Goal: Task Accomplishment & Management: Manage account settings

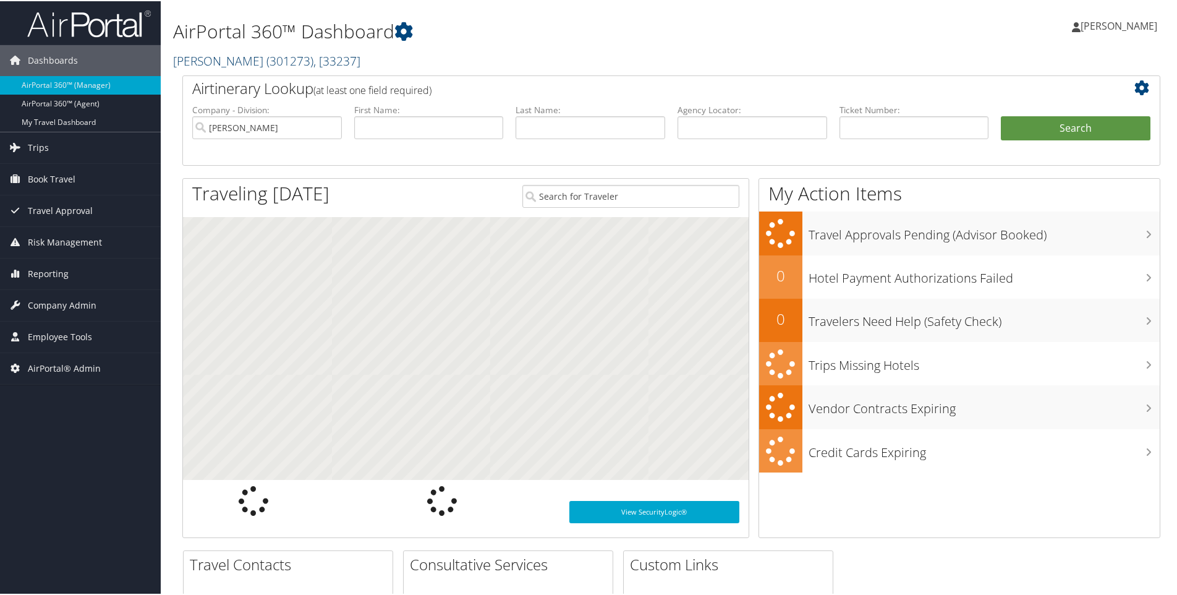
click at [204, 58] on link "Traeger ( 301273 ) , [ 33237 ]" at bounding box center [266, 59] width 187 height 17
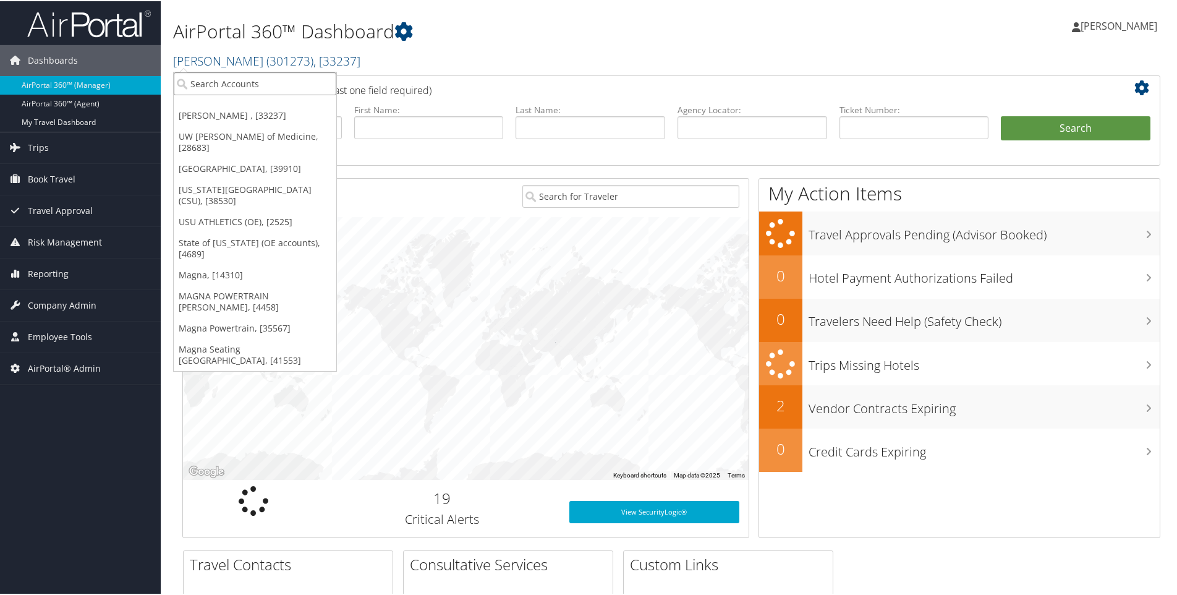
click at [200, 83] on input "search" at bounding box center [255, 82] width 163 height 23
type input "domo"
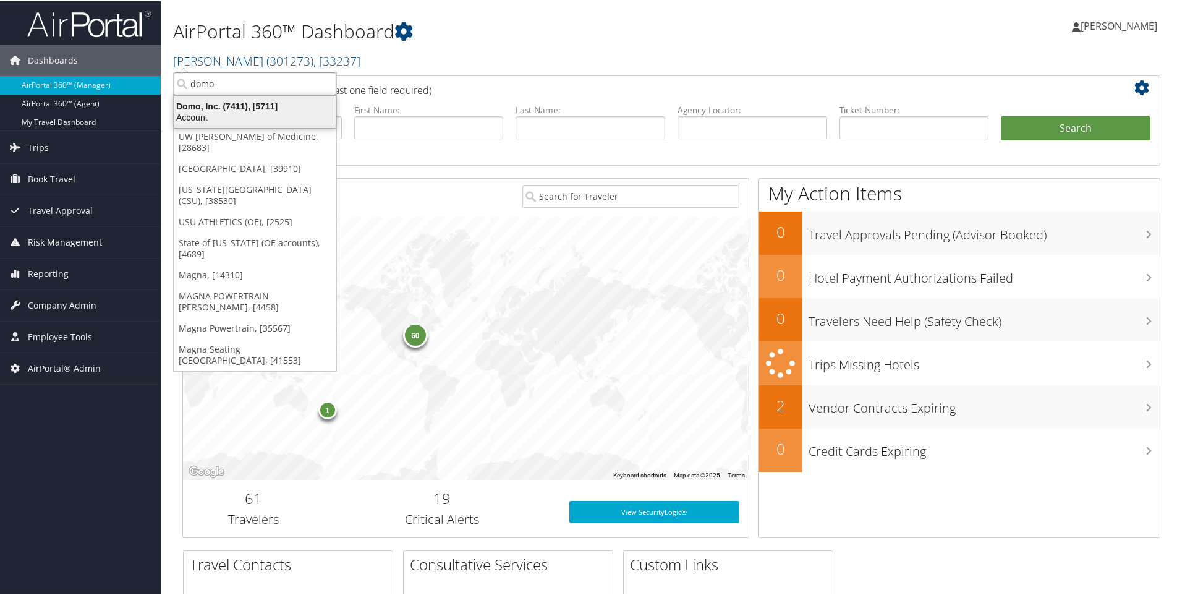
click at [196, 107] on div "Domo, Inc. (7411), [5711]" at bounding box center [255, 105] width 176 height 11
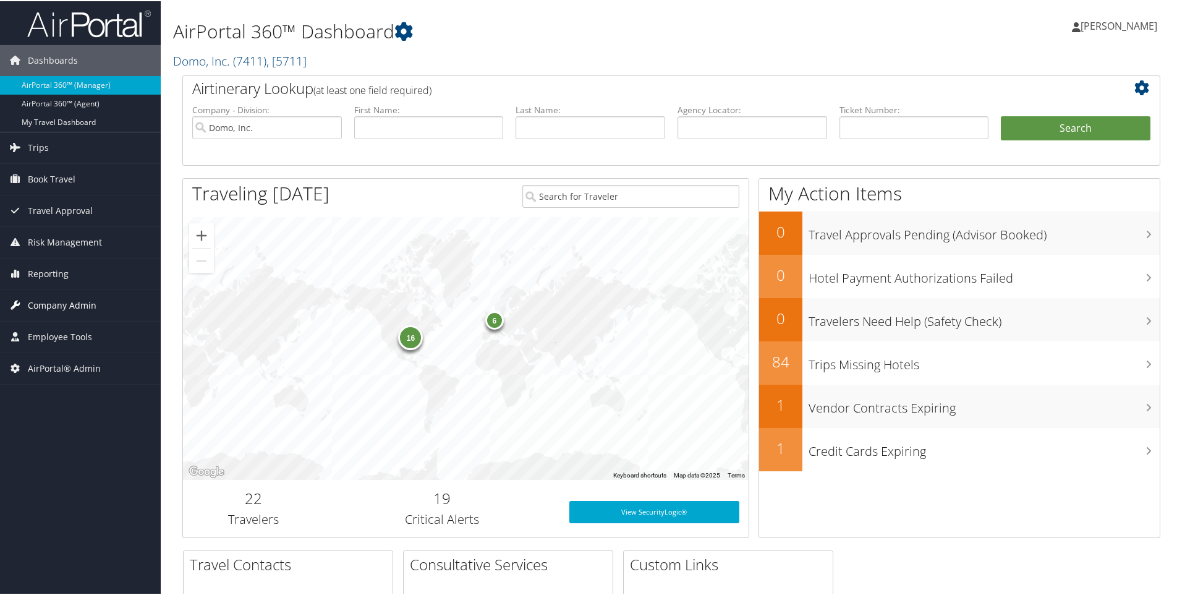
click at [53, 307] on span "Company Admin" at bounding box center [62, 304] width 69 height 31
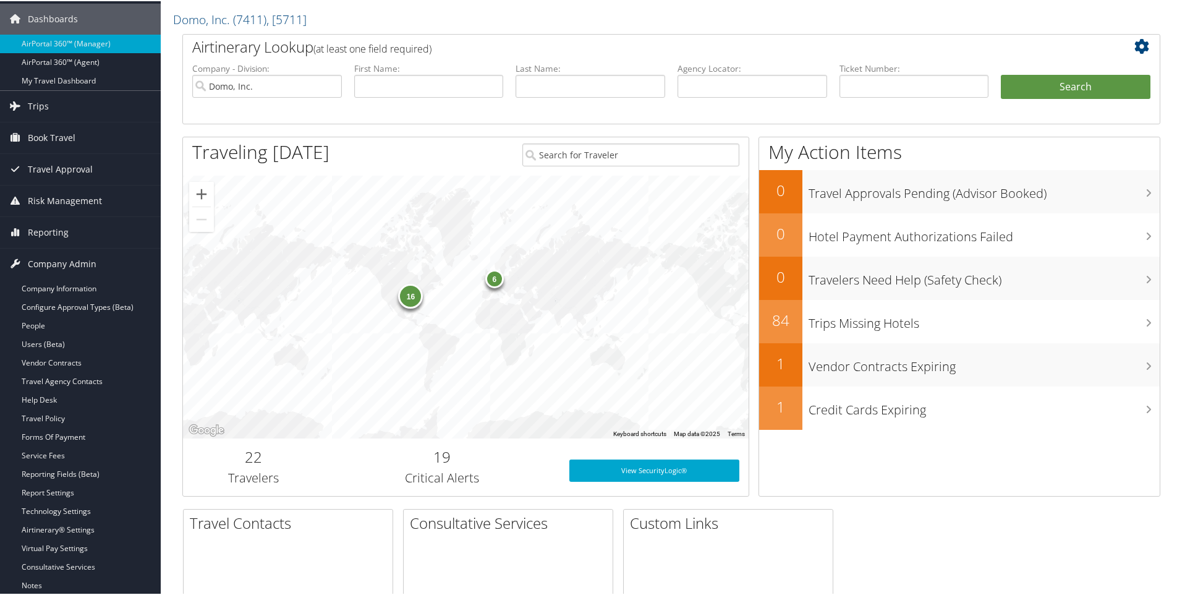
scroll to position [124, 0]
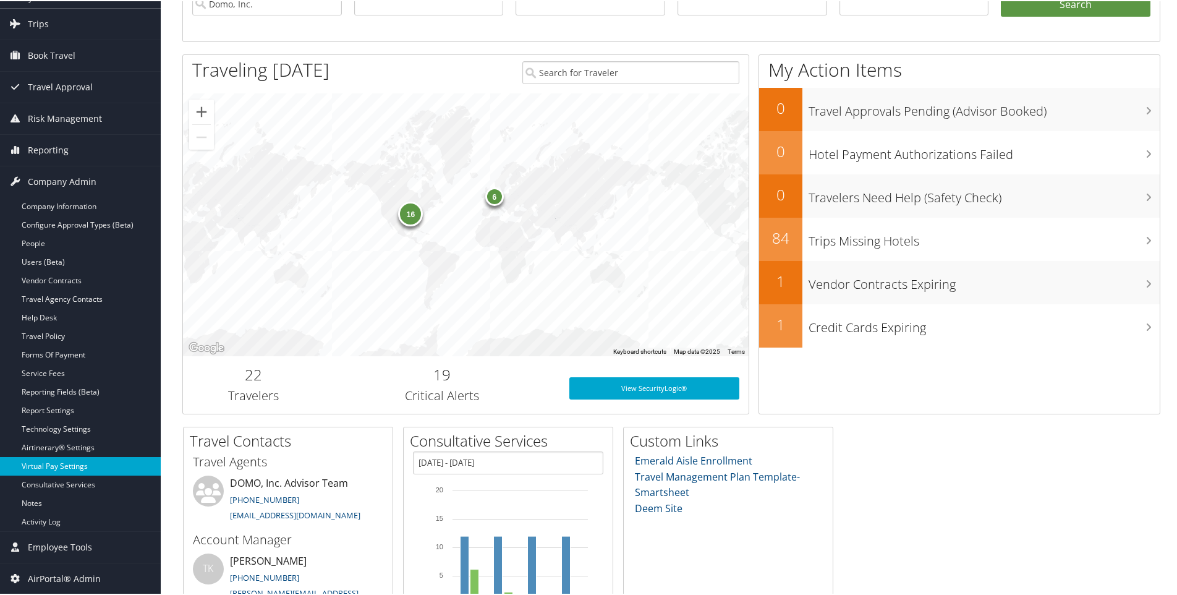
click at [44, 470] on link "Virtual Pay Settings" at bounding box center [80, 465] width 161 height 19
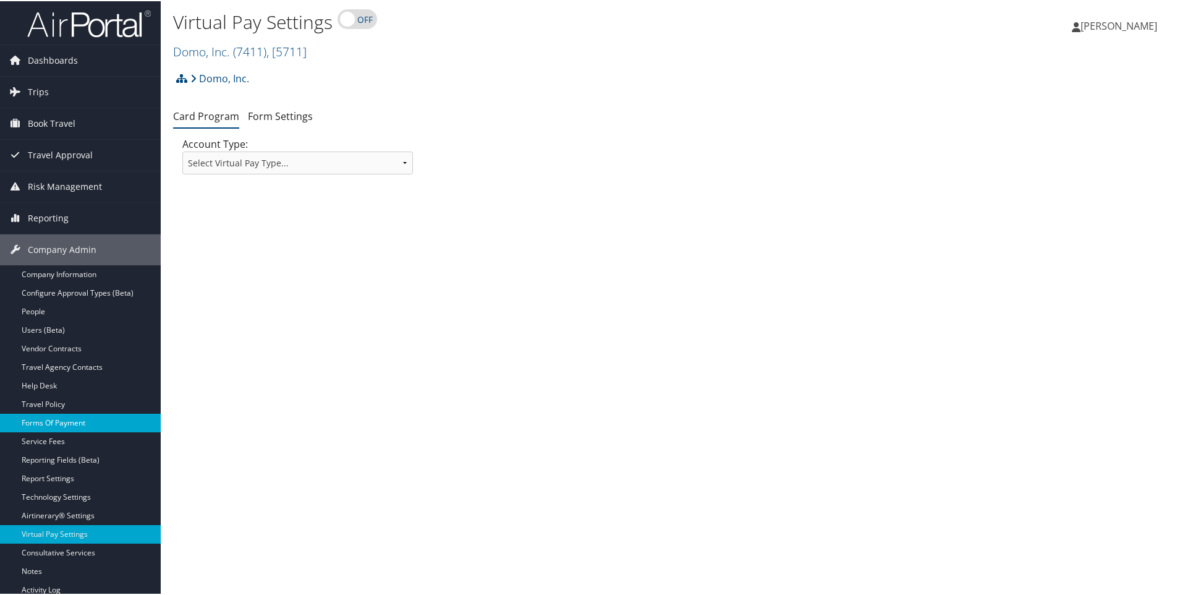
click at [62, 422] on link "Forms Of Payment" at bounding box center [80, 421] width 161 height 19
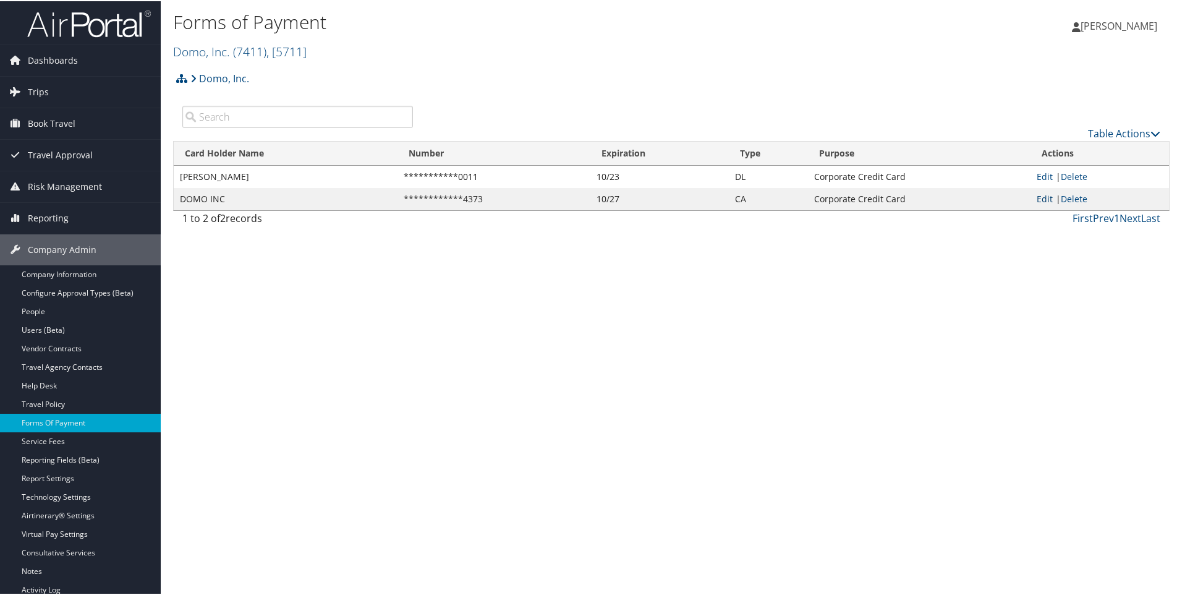
click at [1039, 202] on link "Edit" at bounding box center [1045, 198] width 16 height 12
select select "CA"
select select "2"
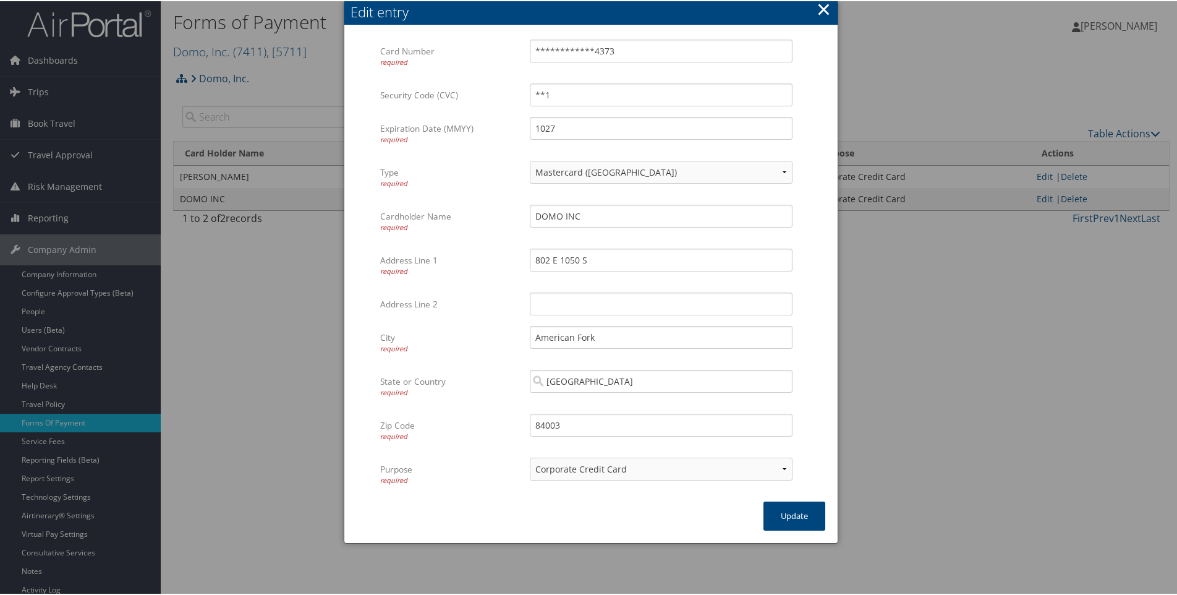
click at [821, 9] on button "×" at bounding box center [824, 8] width 14 height 25
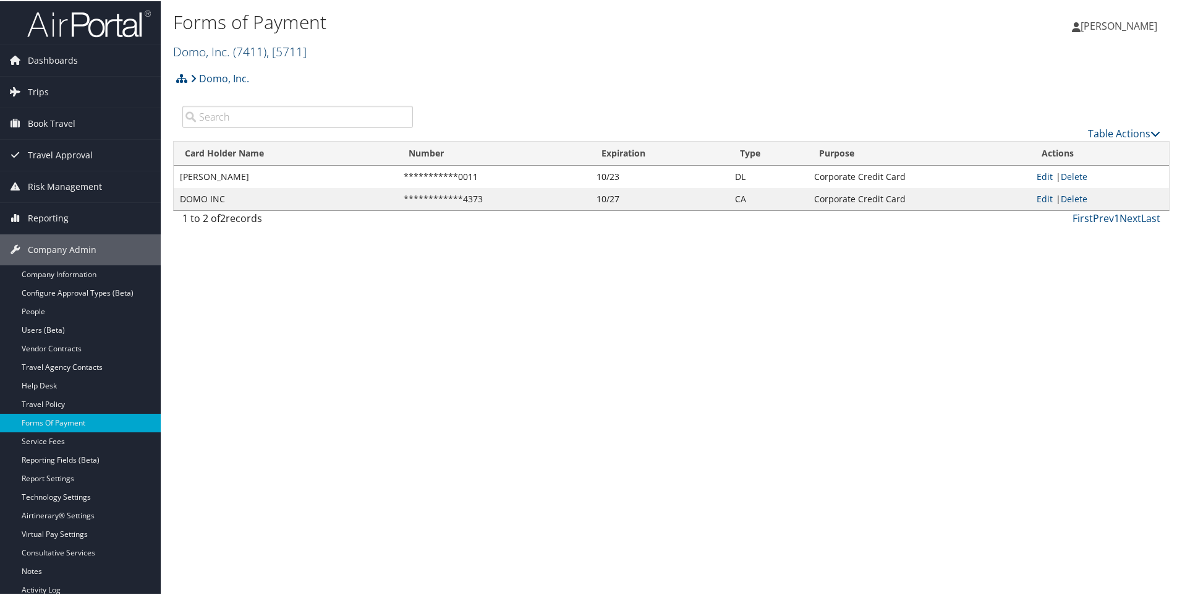
click at [226, 52] on link "Domo, Inc. ( 7411 ) , [ 5711 ]" at bounding box center [240, 50] width 134 height 17
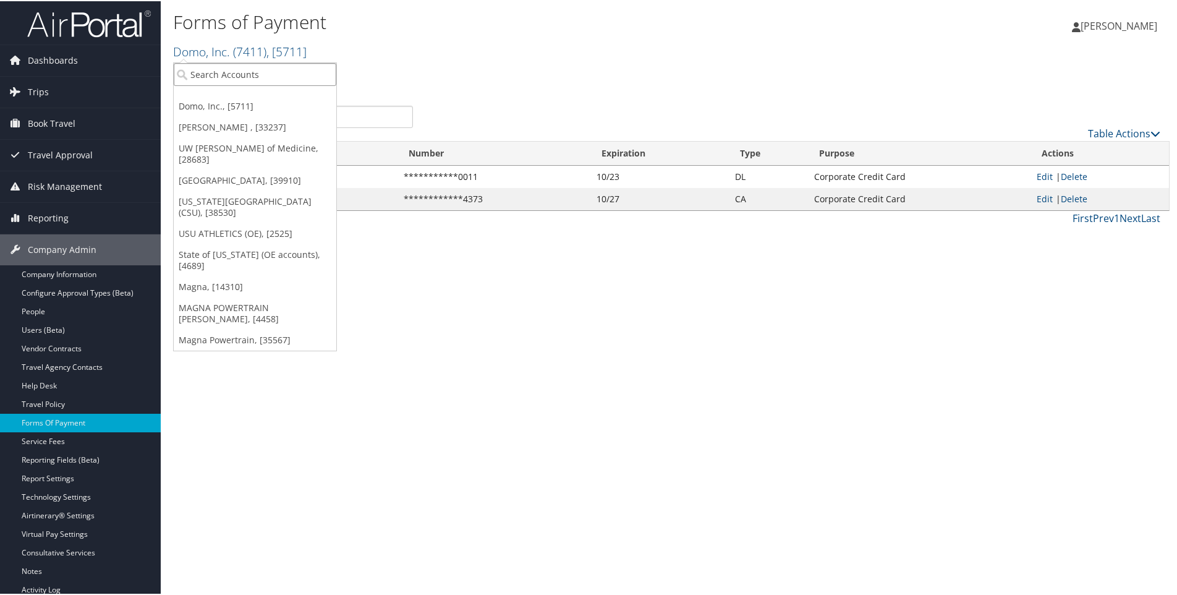
click at [217, 74] on input "search" at bounding box center [255, 73] width 163 height 23
type input "7612"
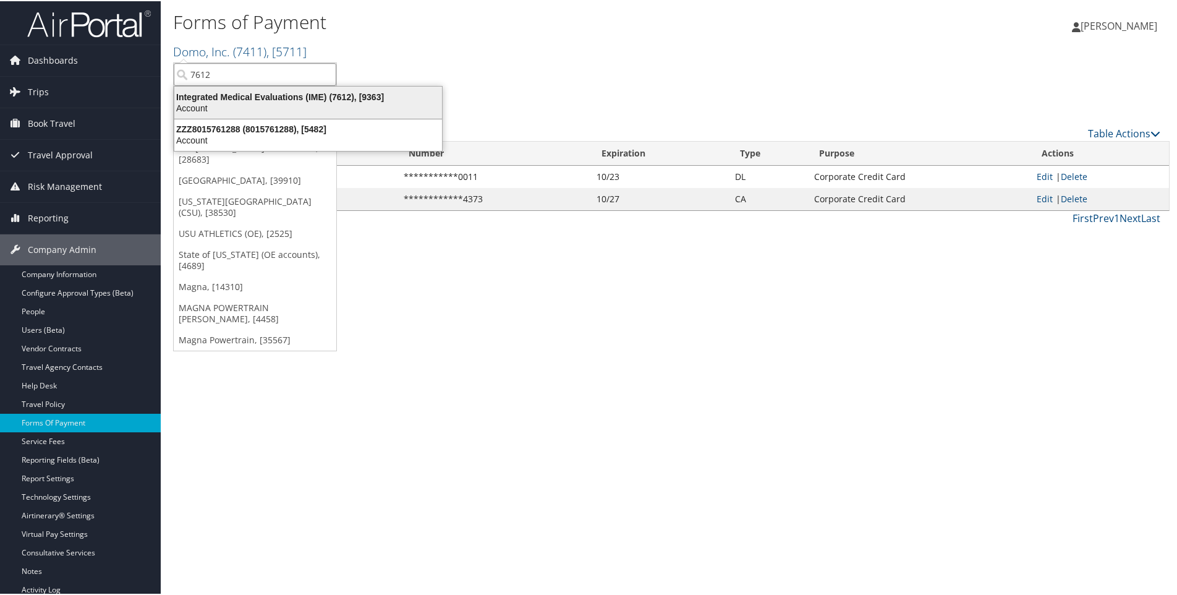
click at [239, 96] on div "Integrated Medical Evaluations (IME) (7612), [9363]" at bounding box center [308, 95] width 282 height 11
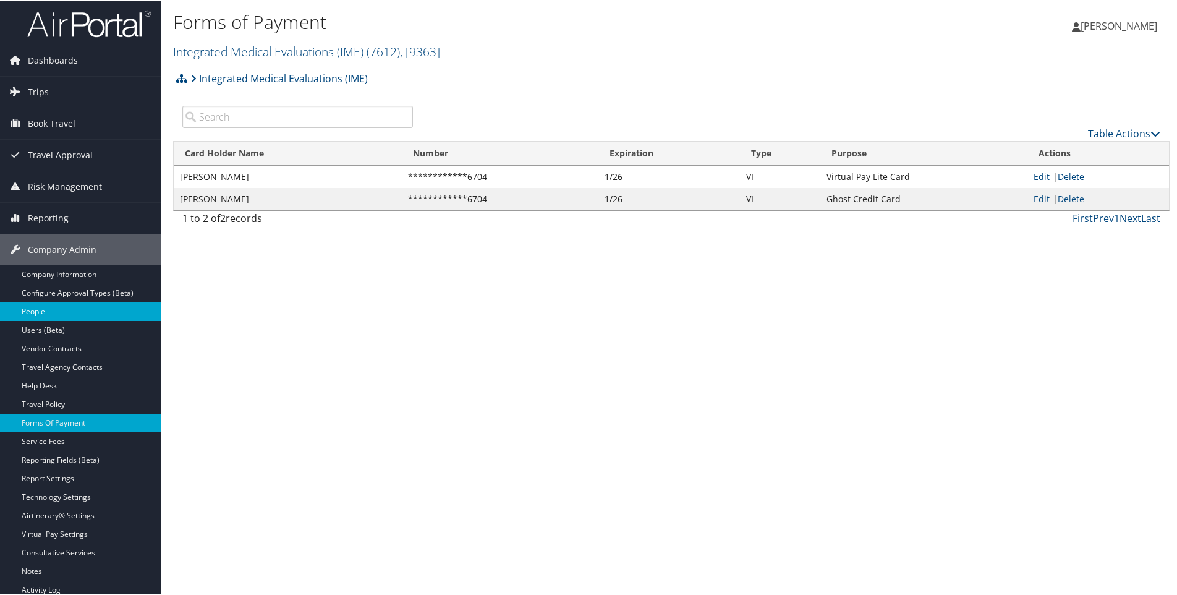
click at [35, 307] on link "People" at bounding box center [80, 310] width 161 height 19
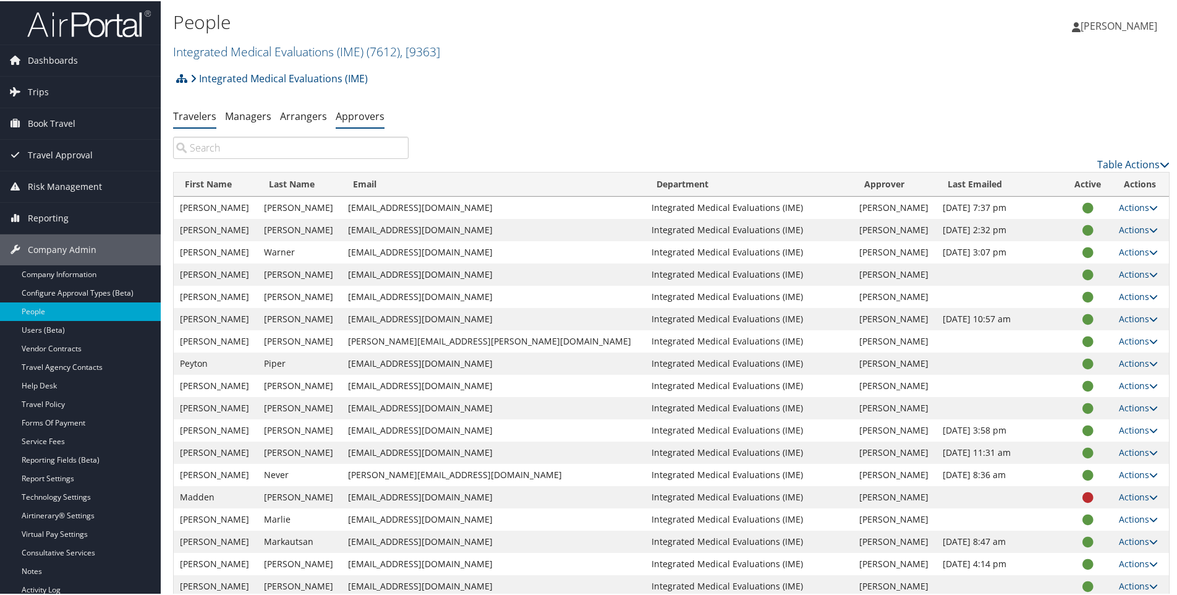
click at [358, 117] on link "Approvers" at bounding box center [360, 115] width 49 height 14
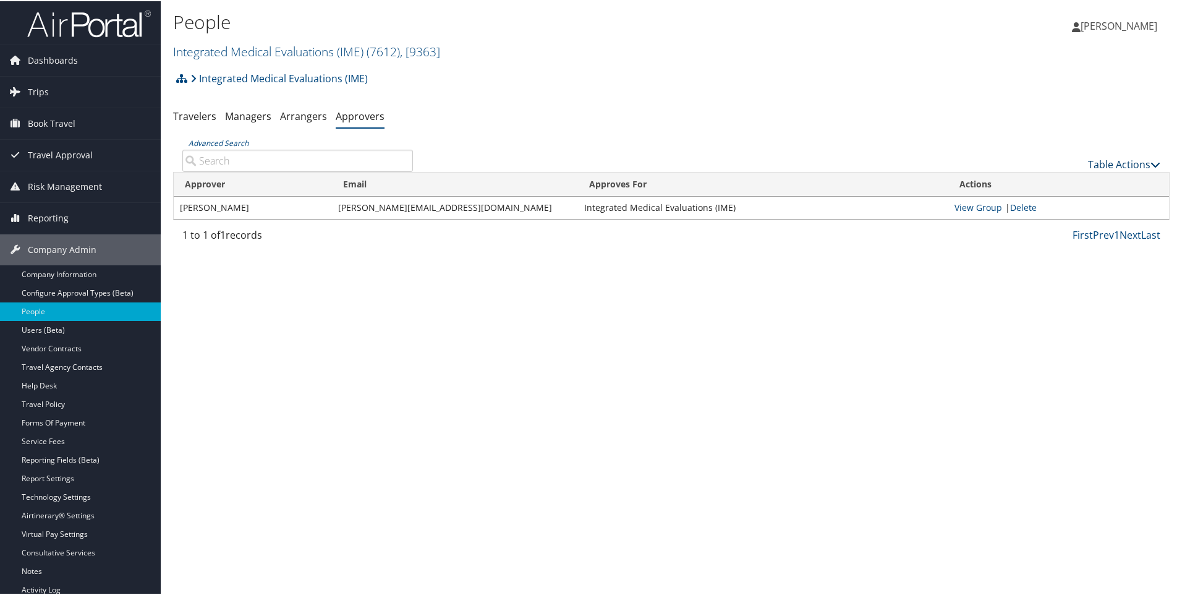
click at [1100, 163] on link "Table Actions" at bounding box center [1124, 163] width 72 height 14
click at [1058, 183] on link "Add An Approver" at bounding box center [1082, 182] width 163 height 21
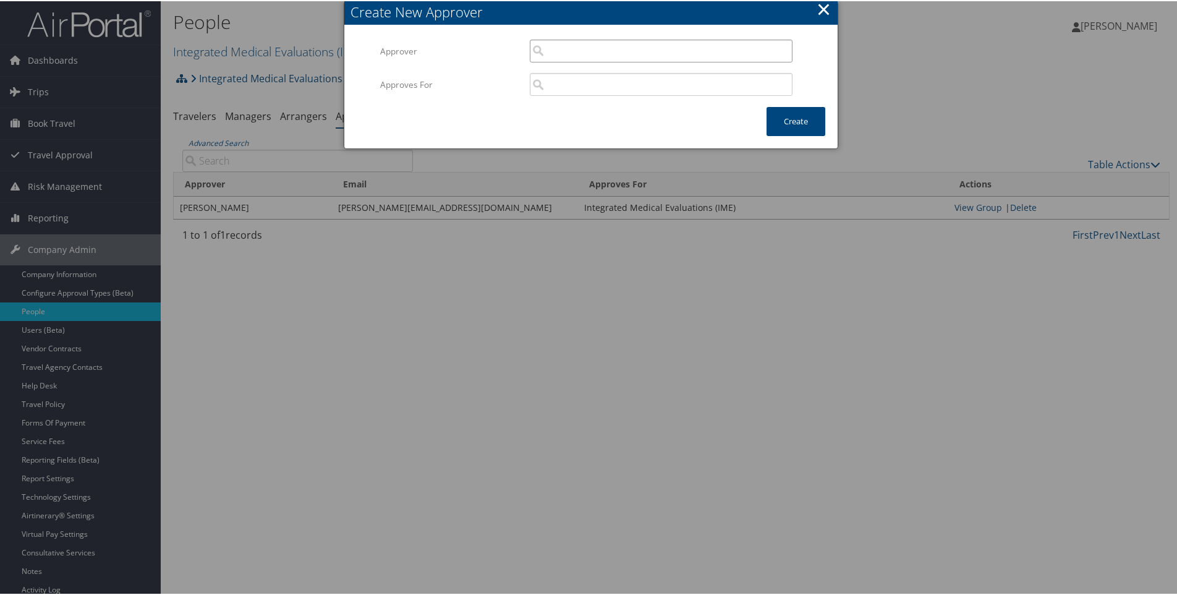
click at [568, 51] on input "search" at bounding box center [661, 49] width 263 height 23
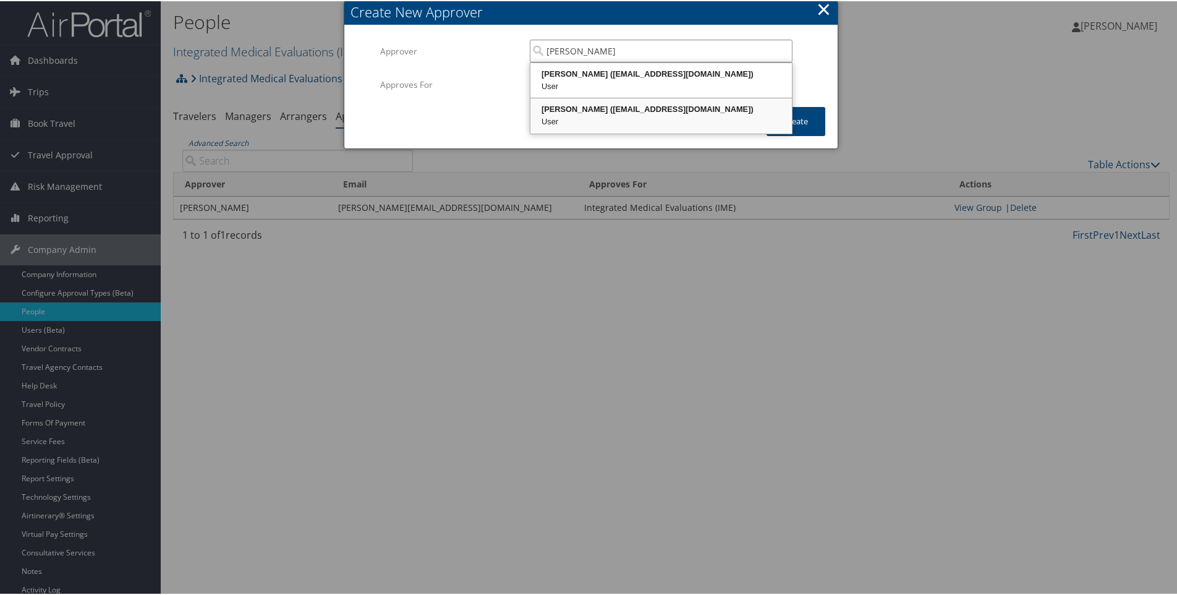
click at [647, 106] on div "William Hombach (bhombach@imewest.com)" at bounding box center [661, 108] width 258 height 12
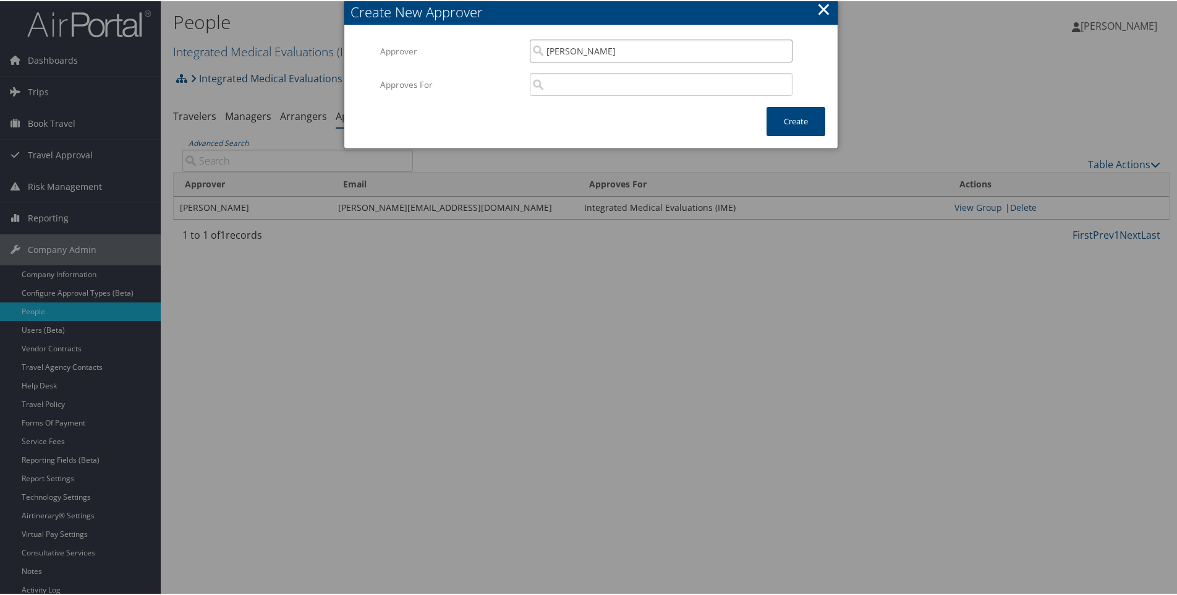
type input "William Hombach"
click at [559, 87] on input "search" at bounding box center [661, 83] width 263 height 23
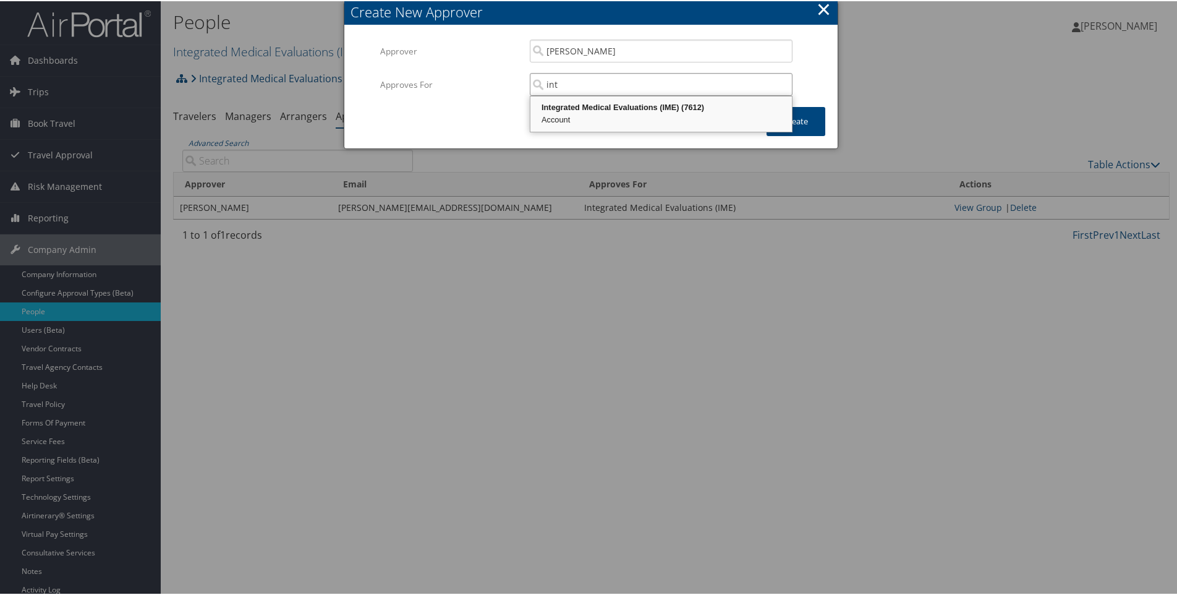
click at [638, 109] on div "Integrated Medical Evaluations (IME) (7612)" at bounding box center [661, 106] width 258 height 12
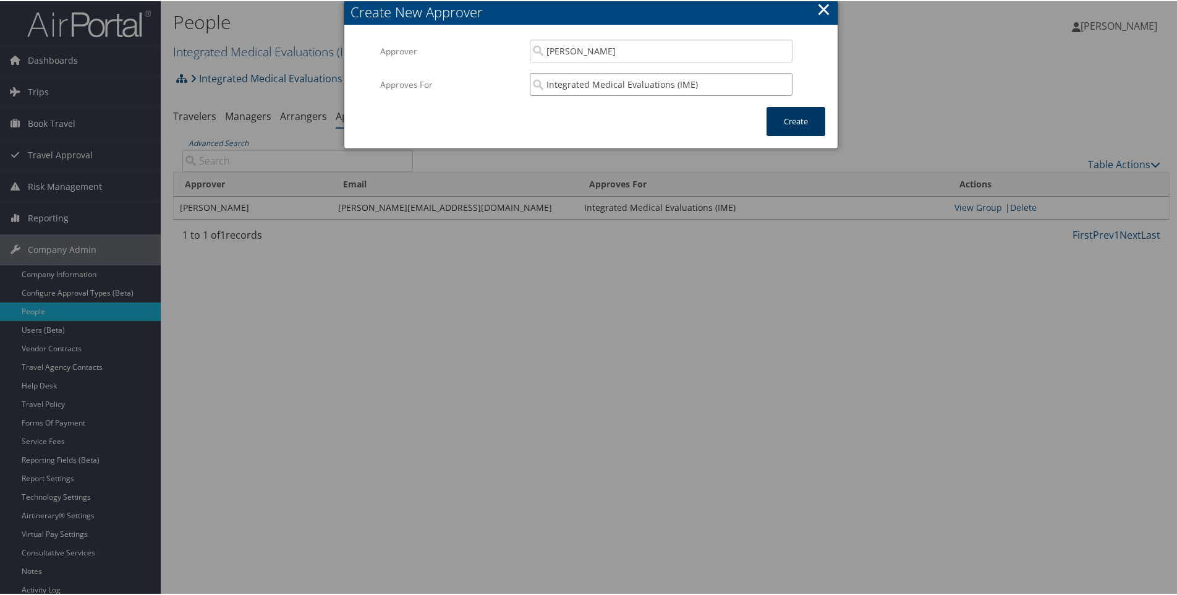
type input "Integrated Medical Evaluations (IME)"
click at [792, 121] on button "Create" at bounding box center [795, 120] width 59 height 29
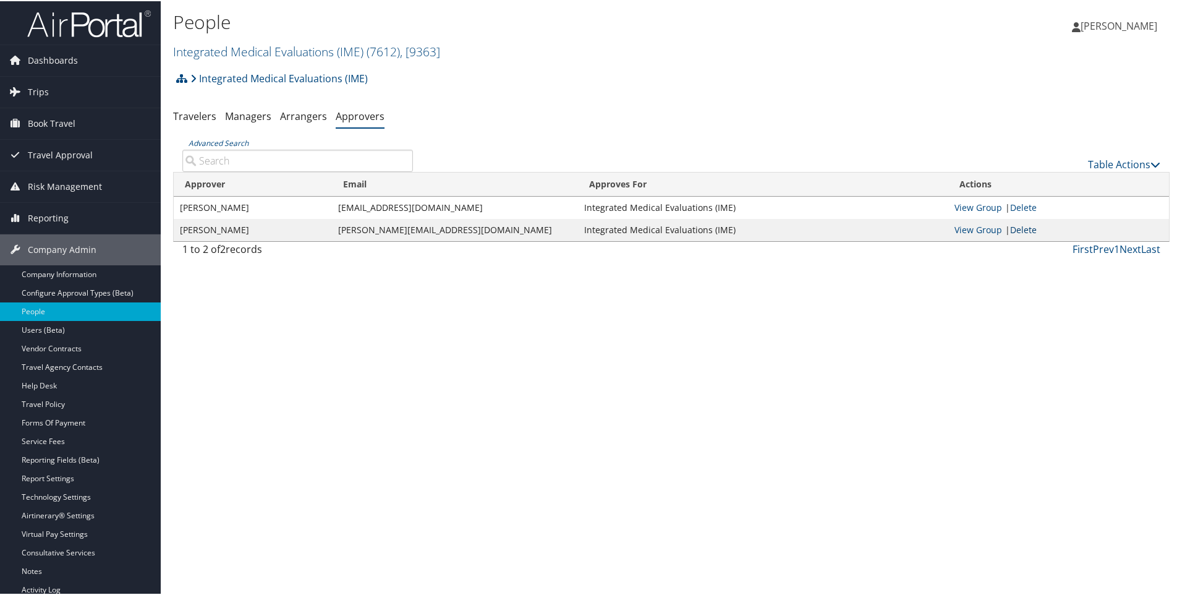
click at [1012, 231] on link "Delete" at bounding box center [1023, 229] width 27 height 12
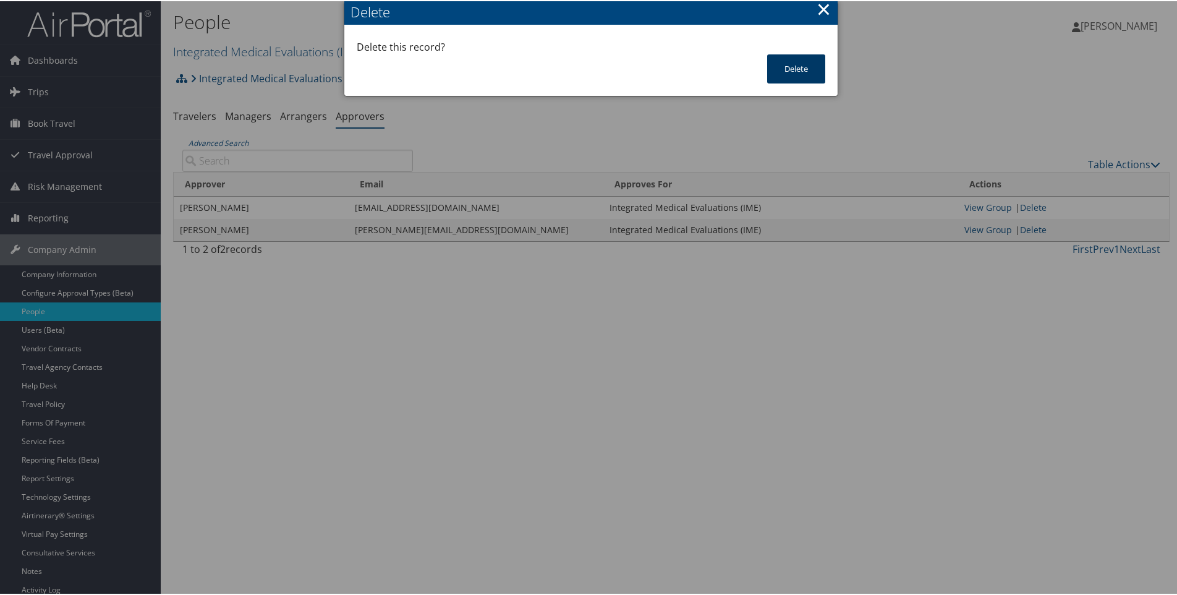
click at [784, 72] on button "Delete" at bounding box center [796, 67] width 58 height 29
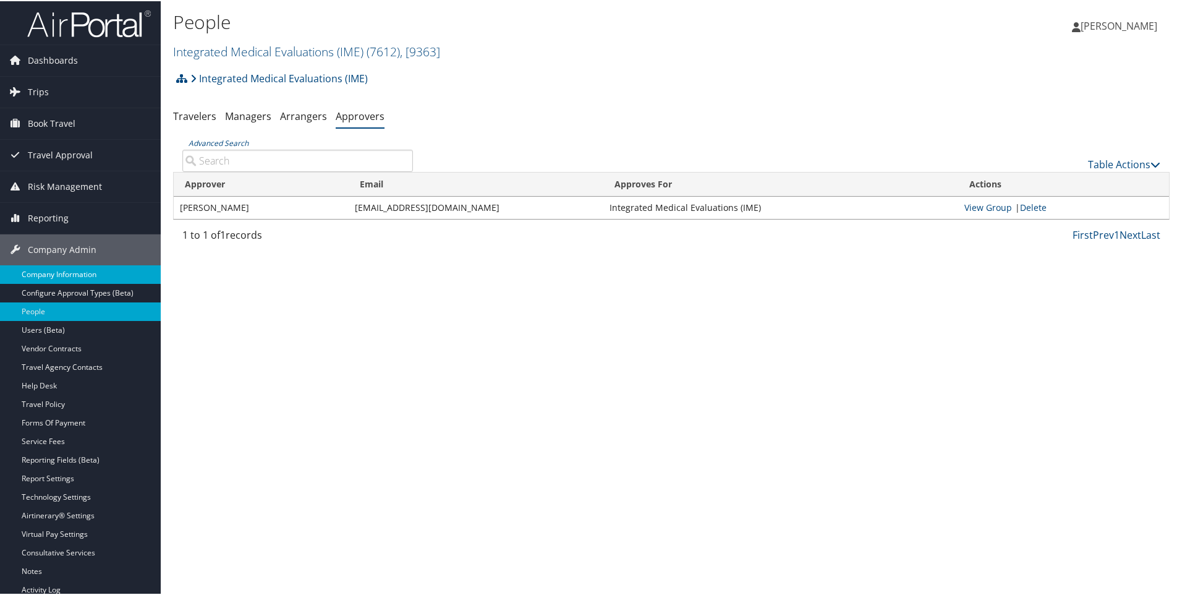
click at [49, 271] on link "Company Information" at bounding box center [80, 273] width 161 height 19
